Goal: Task Accomplishment & Management: Manage account settings

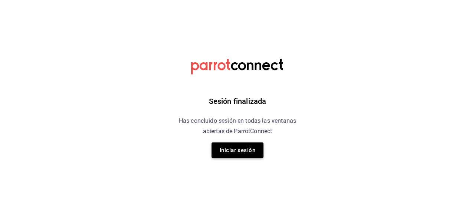
click at [237, 146] on button "Iniciar sesión" at bounding box center [237, 150] width 52 height 16
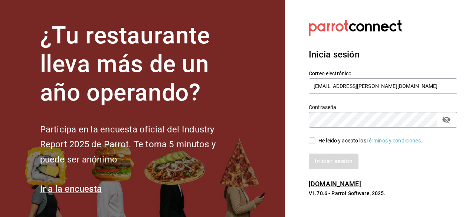
click at [278, 142] on input "He leído y acepto los Términos y condiciones." at bounding box center [311, 140] width 7 height 7
checkbox input "true"
click at [278, 158] on button "Iniciar sesión" at bounding box center [333, 162] width 50 height 16
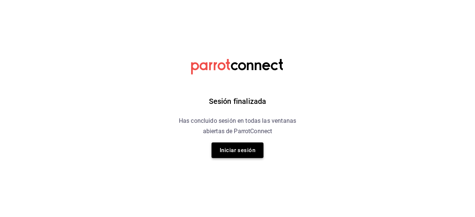
click at [233, 151] on button "Iniciar sesión" at bounding box center [237, 150] width 52 height 16
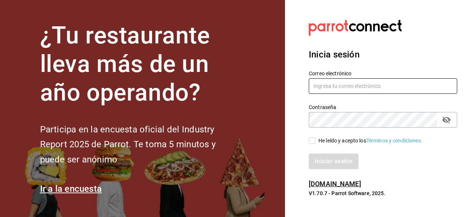
type input "[EMAIL_ADDRESS][PERSON_NAME][DOMAIN_NAME]"
click at [313, 143] on input "He leído y acepto los Términos y condiciones." at bounding box center [311, 140] width 7 height 7
checkbox input "true"
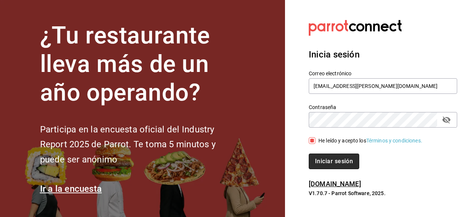
click at [323, 156] on button "Iniciar sesión" at bounding box center [333, 162] width 50 height 16
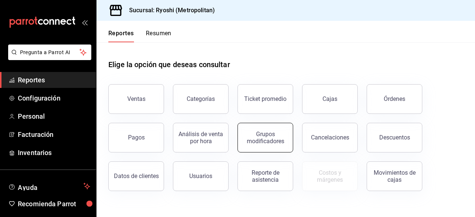
click at [261, 135] on div "Grupos modificadores" at bounding box center [265, 138] width 46 height 14
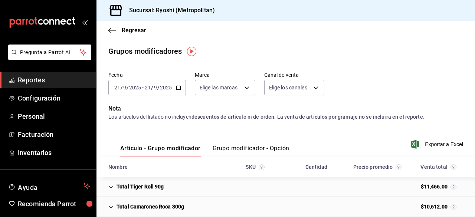
click at [252, 148] on button "Grupo modificador - Opción" at bounding box center [250, 151] width 77 height 13
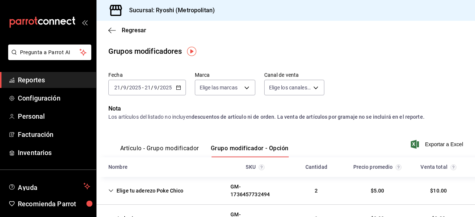
click at [176, 89] on icon "button" at bounding box center [178, 87] width 5 height 5
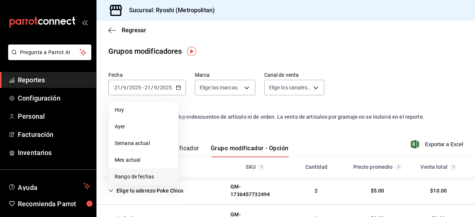
click at [133, 174] on span "Rango de fechas" at bounding box center [143, 177] width 57 height 8
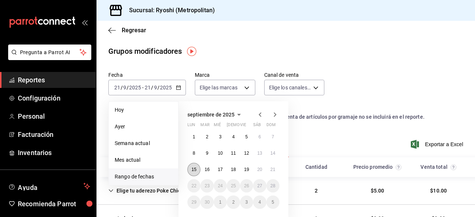
click at [194, 172] on button "15" at bounding box center [193, 169] width 13 height 13
click at [271, 172] on abbr "21" at bounding box center [272, 169] width 5 height 5
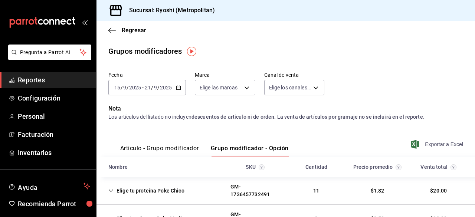
click at [423, 145] on span "Exportar a Excel" at bounding box center [437, 144] width 51 height 9
click at [111, 31] on icon "button" at bounding box center [111, 30] width 7 height 7
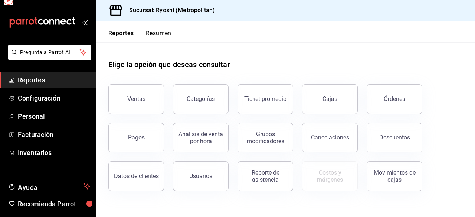
click at [111, 31] on button "Reportes" at bounding box center [121, 36] width 26 height 13
click at [205, 174] on div "Usuarios" at bounding box center [200, 175] width 23 height 7
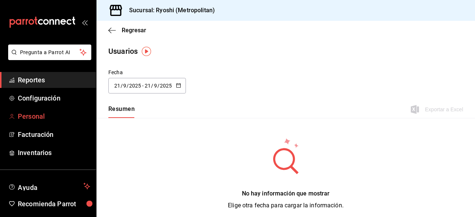
click at [57, 121] on link "Personal" at bounding box center [48, 116] width 96 height 16
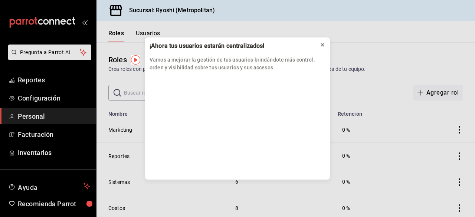
click at [320, 45] on icon at bounding box center [322, 45] width 6 height 6
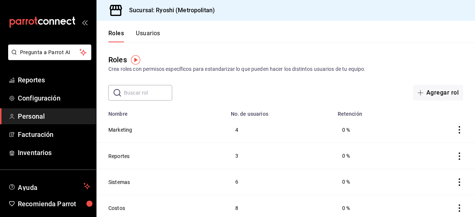
click at [147, 33] on button "Usuarios" at bounding box center [148, 36] width 24 height 13
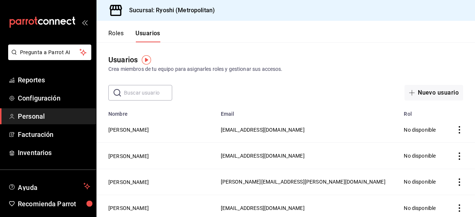
click at [136, 97] on input "text" at bounding box center [148, 92] width 48 height 15
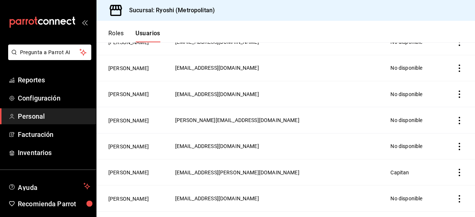
scroll to position [222, 0]
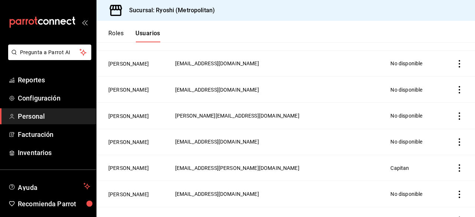
type input "[PERSON_NAME]"
click at [455, 169] on icon "actions" at bounding box center [458, 167] width 7 height 7
click at [316, 167] on div at bounding box center [237, 108] width 475 height 217
click at [141, 167] on button "[PERSON_NAME]" at bounding box center [128, 167] width 40 height 7
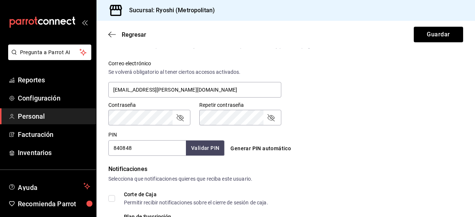
scroll to position [282, 0]
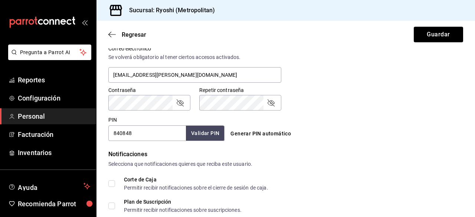
click at [144, 131] on input "840848" at bounding box center [146, 133] width 77 height 16
click at [328, 114] on div "Generar PIN automático" at bounding box center [283, 126] width 119 height 27
click at [148, 129] on input "840848" at bounding box center [146, 133] width 77 height 16
type input "8"
type input "8989"
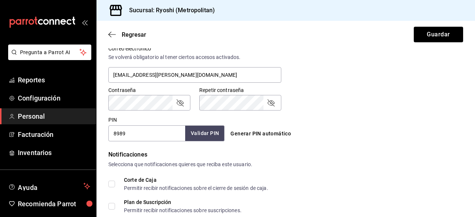
click at [194, 135] on button "Validar PIN" at bounding box center [204, 133] width 39 height 16
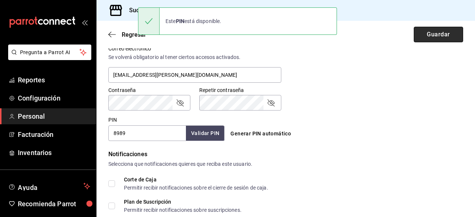
click at [417, 37] on button "Guardar" at bounding box center [437, 35] width 49 height 16
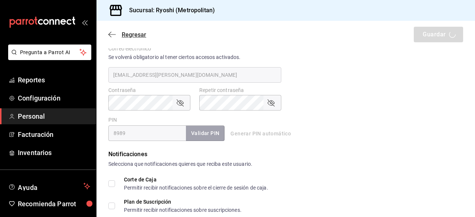
click at [110, 33] on icon "button" at bounding box center [111, 34] width 7 height 7
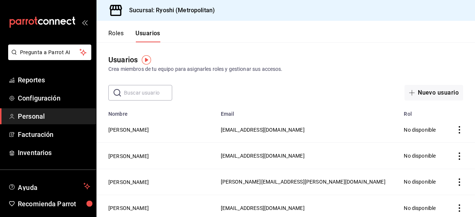
click at [155, 89] on input "text" at bounding box center [148, 92] width 48 height 15
click at [148, 92] on input "[PERSON_NAME]" at bounding box center [148, 92] width 48 height 15
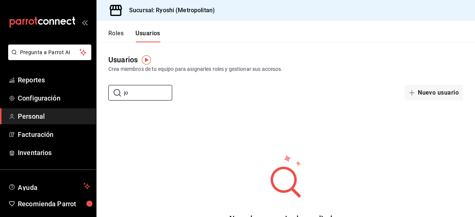
type input "j"
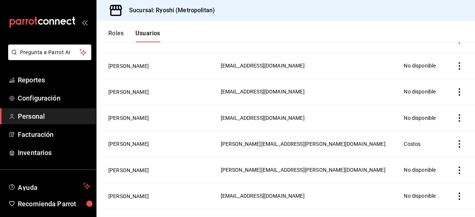
scroll to position [364, 0]
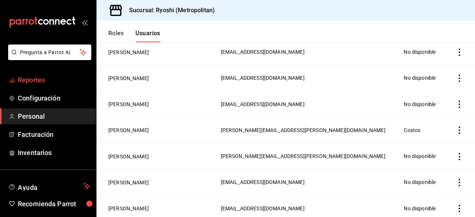
type input "villa"
click at [33, 84] on span "Reportes" at bounding box center [54, 80] width 72 height 10
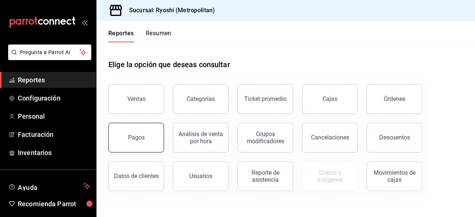
click at [133, 150] on button "Pagos" at bounding box center [136, 138] width 56 height 30
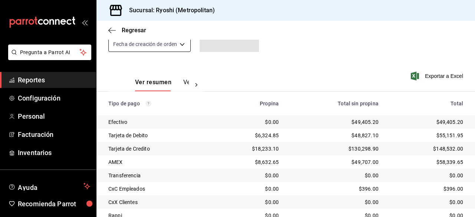
scroll to position [80, 0]
click at [110, 28] on icon "button" at bounding box center [111, 30] width 7 height 7
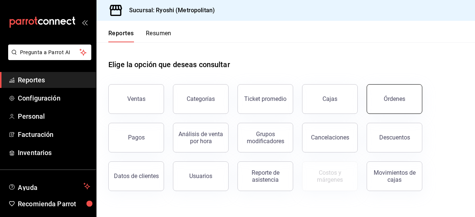
click at [375, 112] on button "Órdenes" at bounding box center [394, 99] width 56 height 30
click at [375, 112] on html "Pregunta a Parrot AI Reportes Configuración Personal Facturación Inventarios Ay…" at bounding box center [237, 108] width 475 height 217
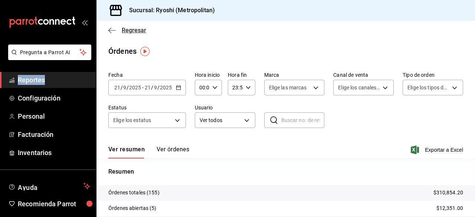
click at [115, 31] on icon "button" at bounding box center [111, 30] width 7 height 7
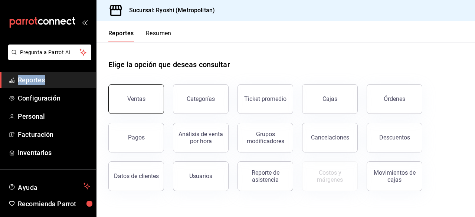
click at [142, 107] on button "Ventas" at bounding box center [136, 99] width 56 height 30
click at [142, 107] on html "Pregunta a Parrot AI Reportes Configuración Personal Facturación Inventarios Ay…" at bounding box center [237, 108] width 475 height 217
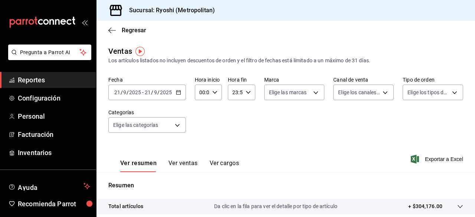
click at [361, 122] on div "Fecha [DATE] [DATE] - [DATE] [DATE] Hora inicio 00:00 Hora inicio Hora fin 23:5…" at bounding box center [285, 108] width 354 height 65
